Goal: Information Seeking & Learning: Learn about a topic

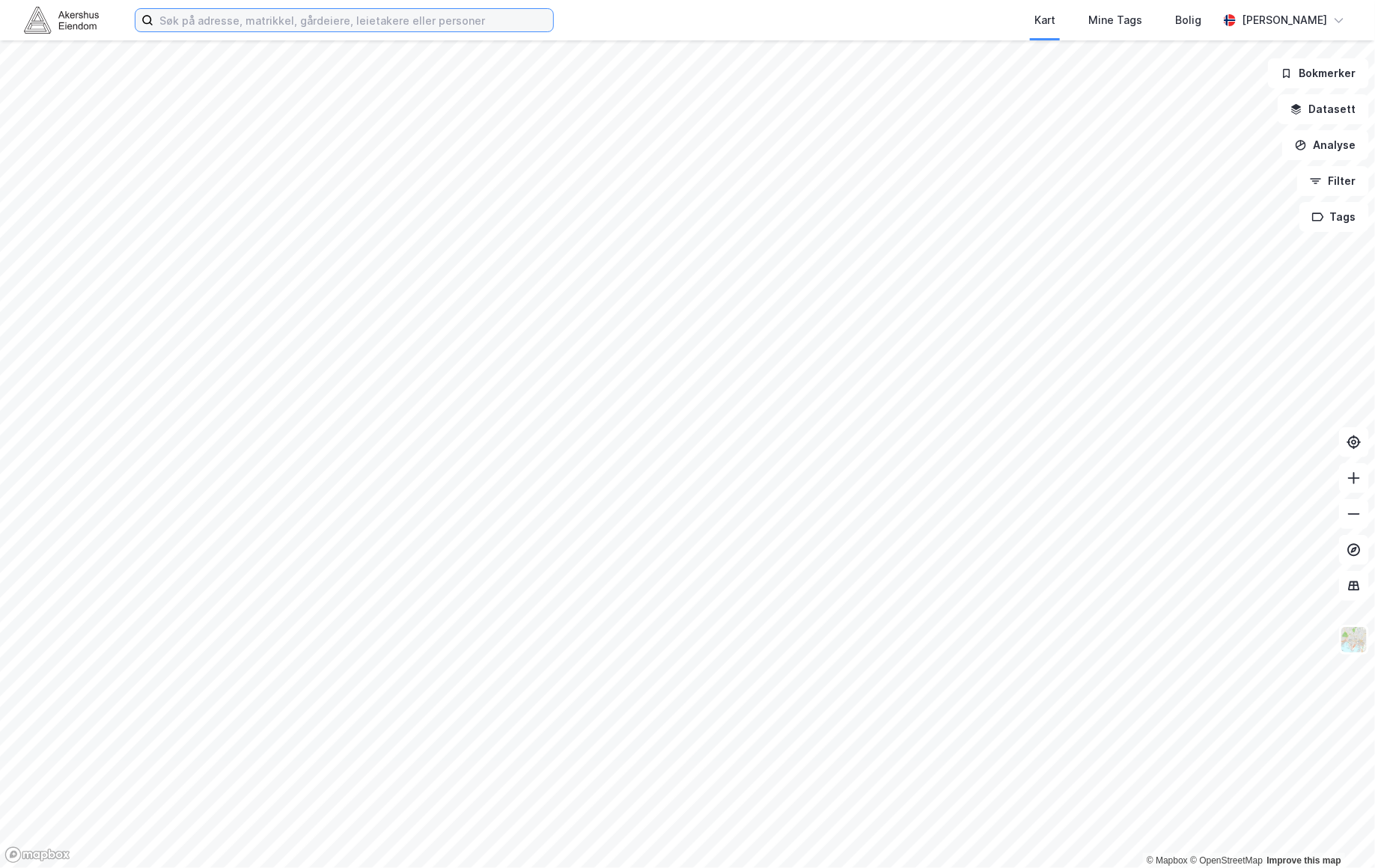
click at [259, 25] on input at bounding box center [353, 20] width 400 height 23
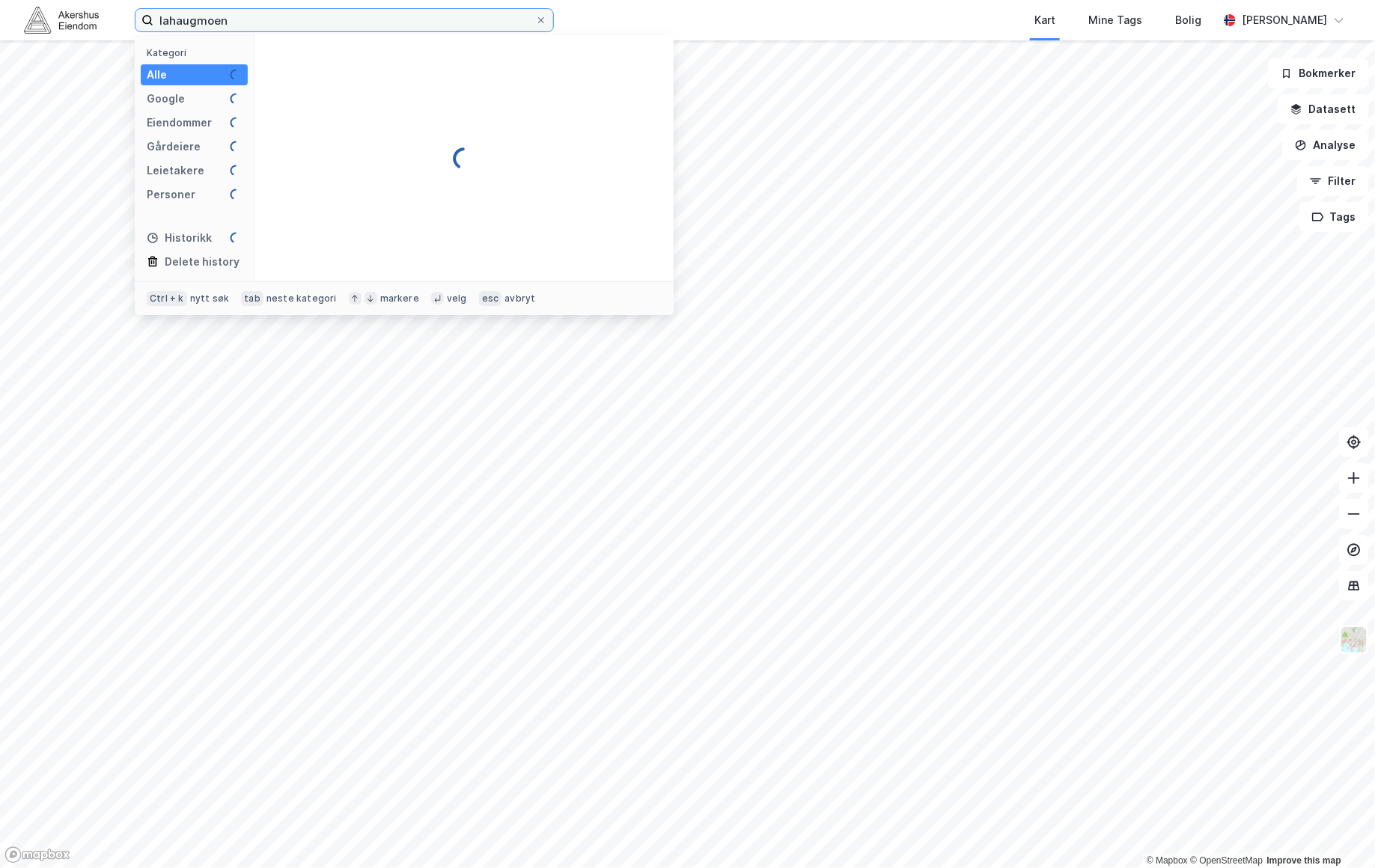
type input "lahaugmoen"
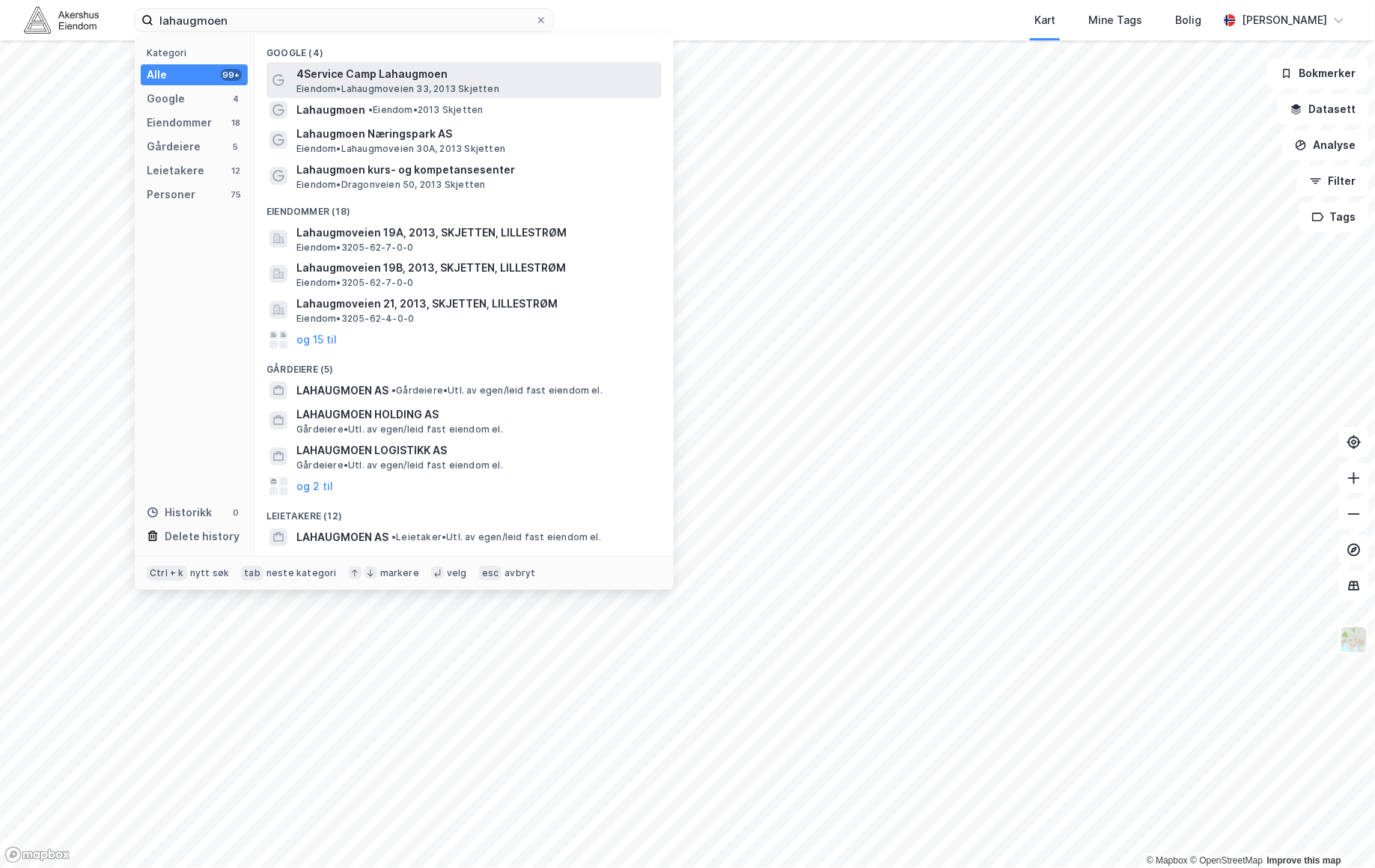
click at [338, 81] on span "4Service Camp Lahaugmoen" at bounding box center [476, 74] width 359 height 18
